Goal: Browse casually

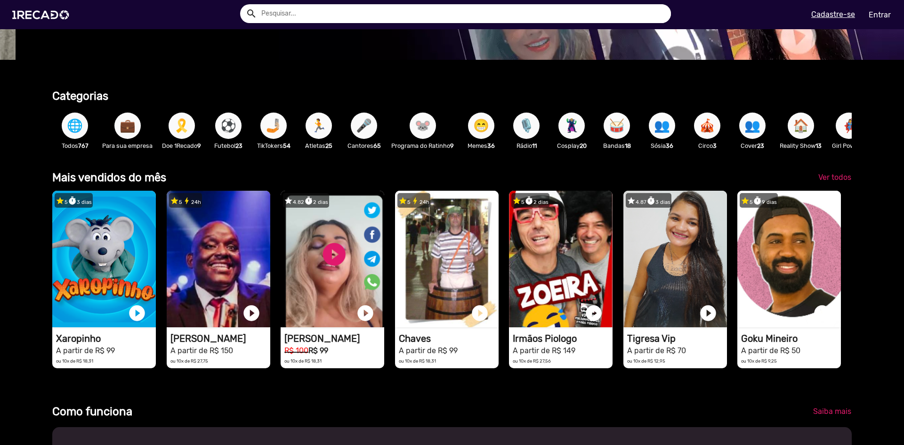
scroll to position [0, 897]
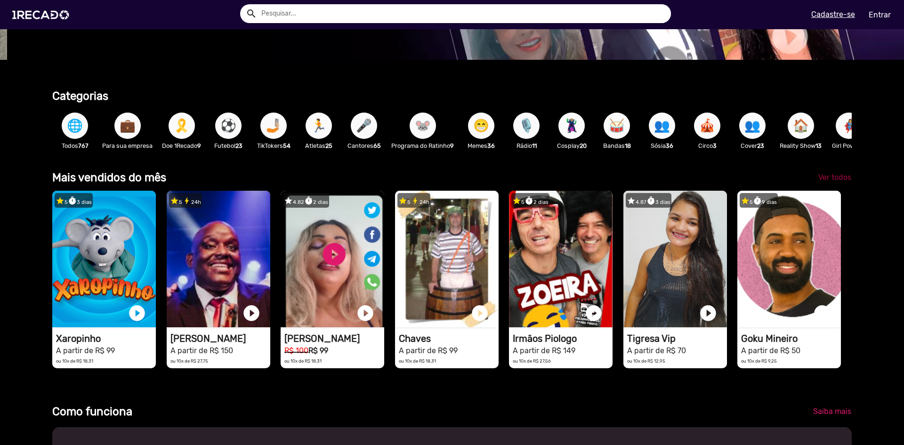
click at [818, 182] on span "Ver todos" at bounding box center [834, 177] width 33 height 9
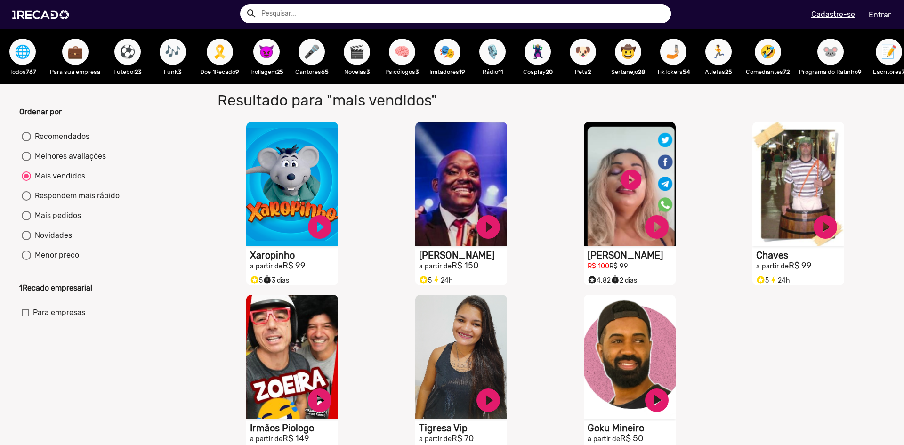
drag, startPoint x: 895, startPoint y: 118, endPoint x: 892, endPoint y: 143, distance: 25.1
click at [892, 143] on div "Ordenar por Recomendados Melhores avaliações Mais vendidos Respondem mais rápid…" at bounding box center [452, 273] width 918 height 379
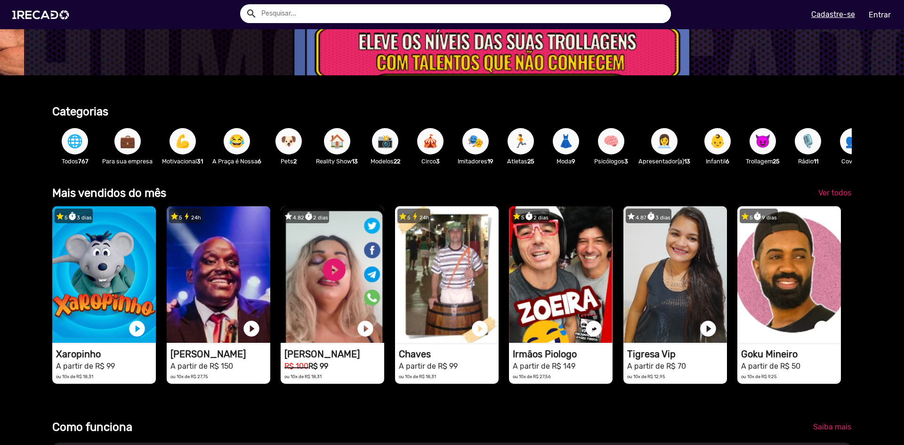
scroll to position [0, 2691]
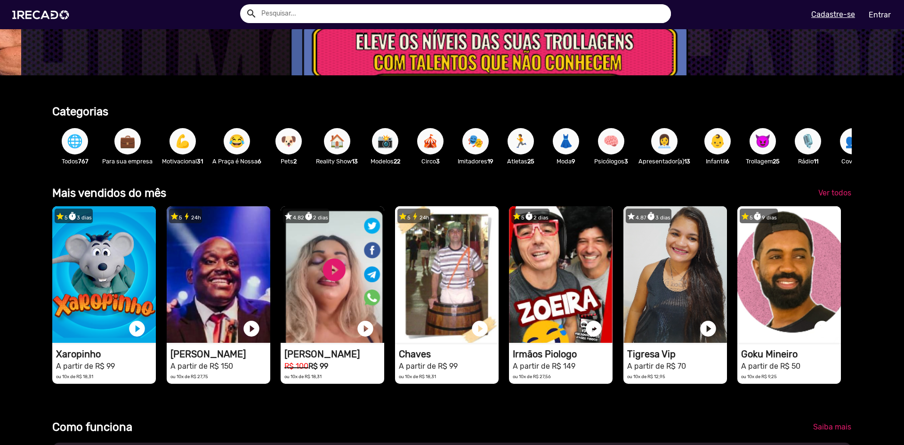
click at [67, 146] on span "🌐" at bounding box center [75, 141] width 16 height 26
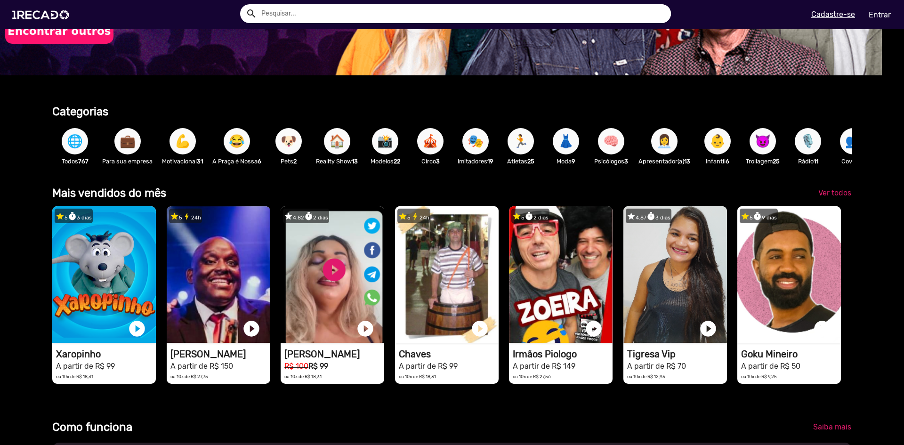
scroll to position [0, 0]
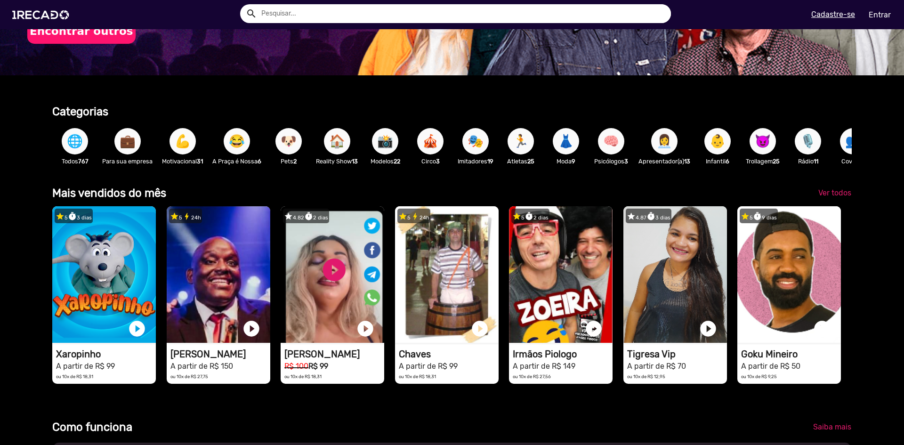
click at [73, 147] on span "🌐" at bounding box center [75, 141] width 16 height 26
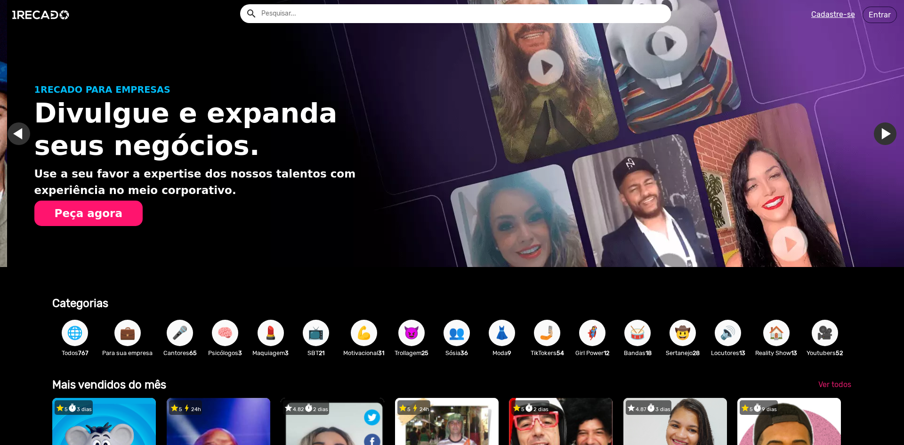
click at [79, 337] on span "🌐" at bounding box center [75, 333] width 16 height 26
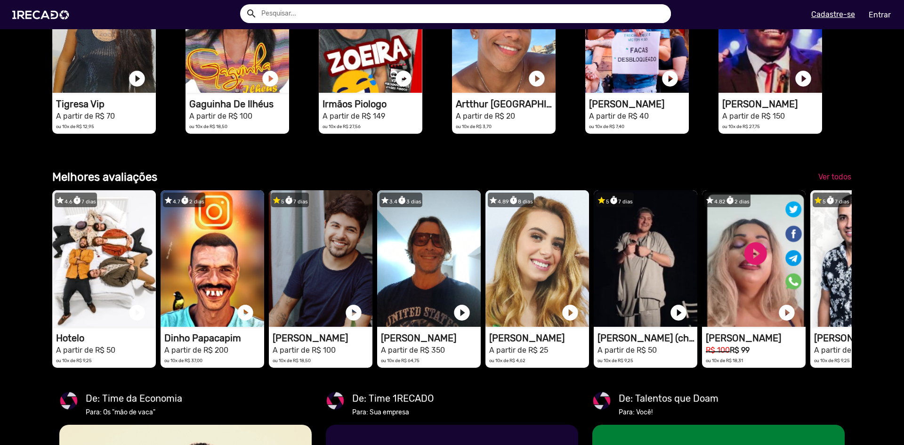
scroll to position [1316, 0]
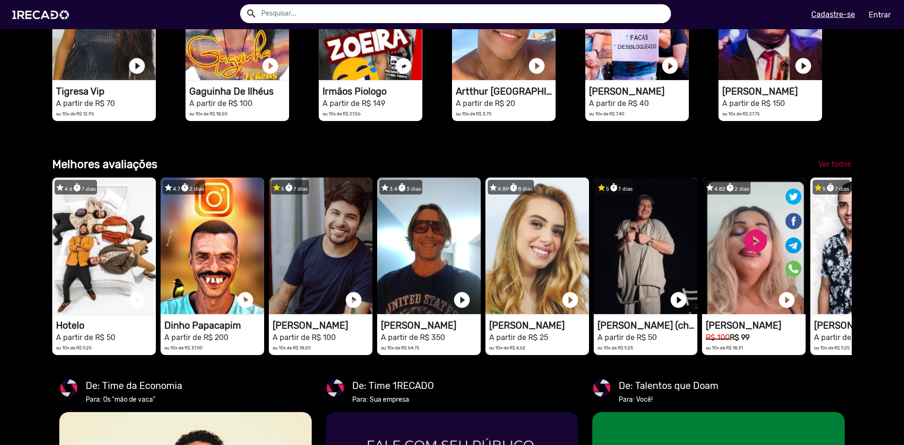
click at [827, 169] on span "Ver todos" at bounding box center [834, 164] width 33 height 9
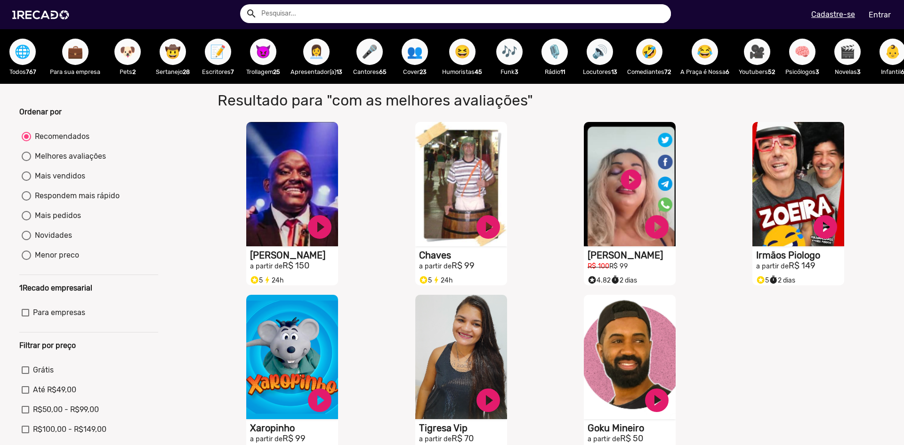
click at [33, 60] on div "🌐 Todos 767" at bounding box center [22, 56] width 45 height 55
click at [24, 55] on span "🌐" at bounding box center [23, 52] width 16 height 26
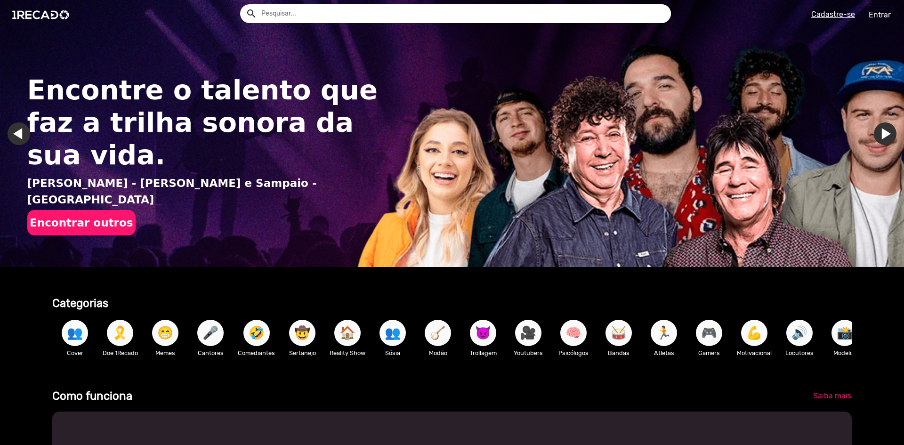
drag, startPoint x: 862, startPoint y: 246, endPoint x: 854, endPoint y: 246, distance: 7.5
drag, startPoint x: 854, startPoint y: 246, endPoint x: 860, endPoint y: 251, distance: 8.0
